Goal: Task Accomplishment & Management: Manage account settings

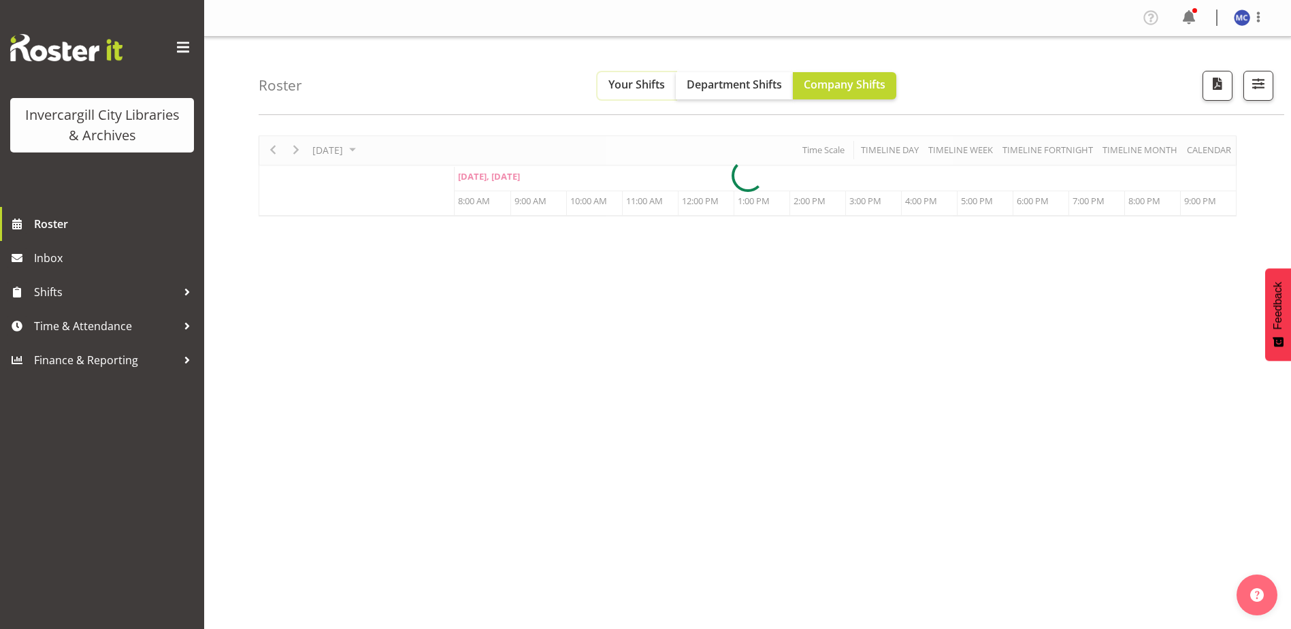
click at [634, 88] on span "Your Shifts" at bounding box center [637, 84] width 57 height 15
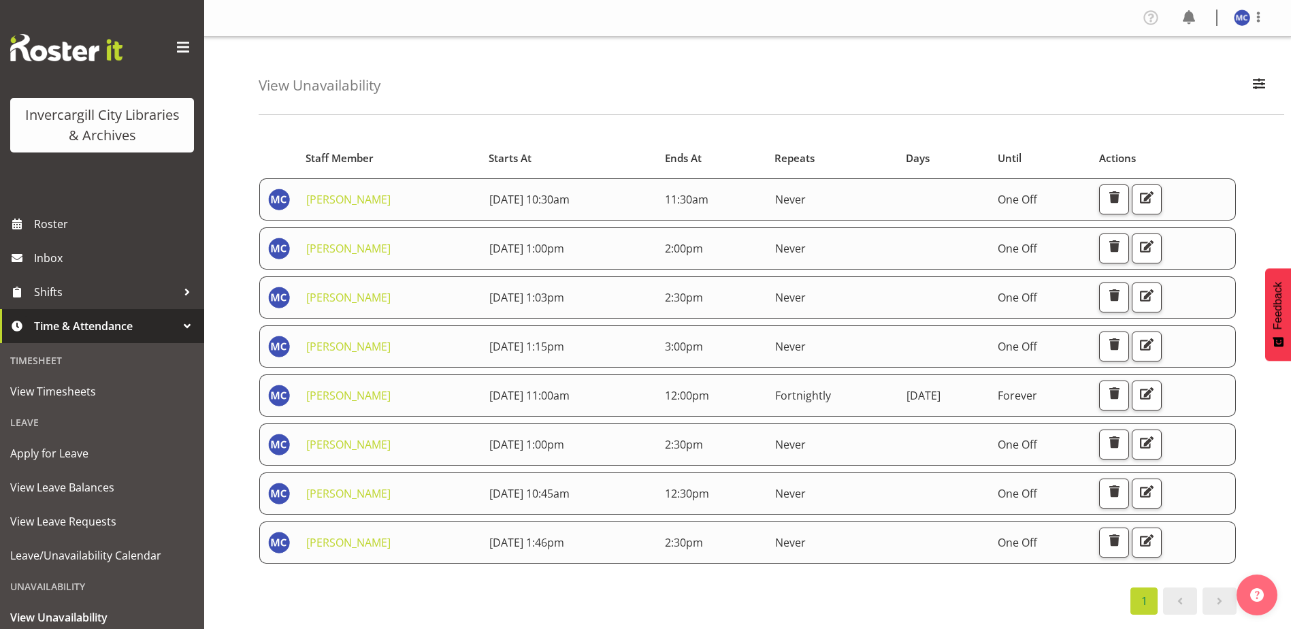
scroll to position [51, 0]
